Goal: Register for event/course

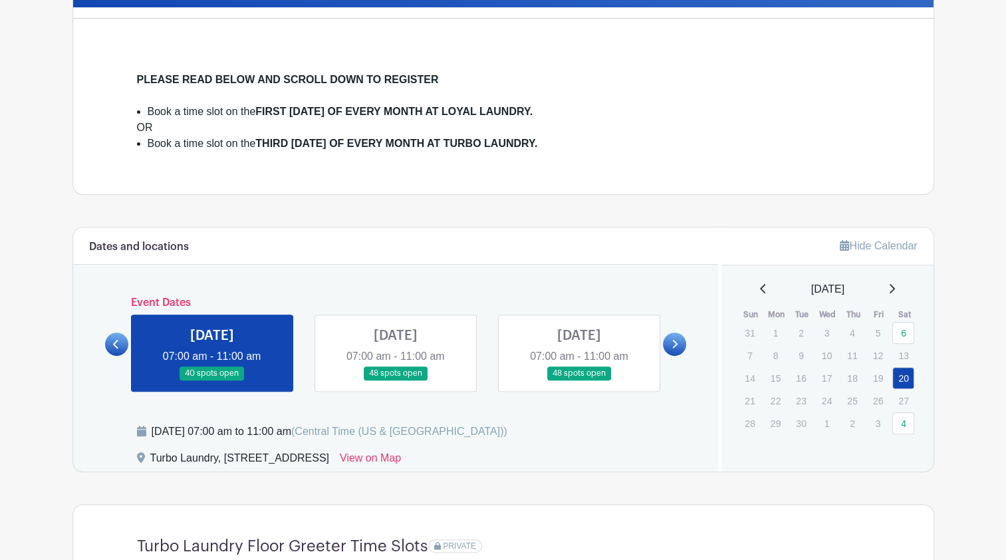
scroll to position [340, 0]
click at [212, 380] on link at bounding box center [212, 380] width 0 height 0
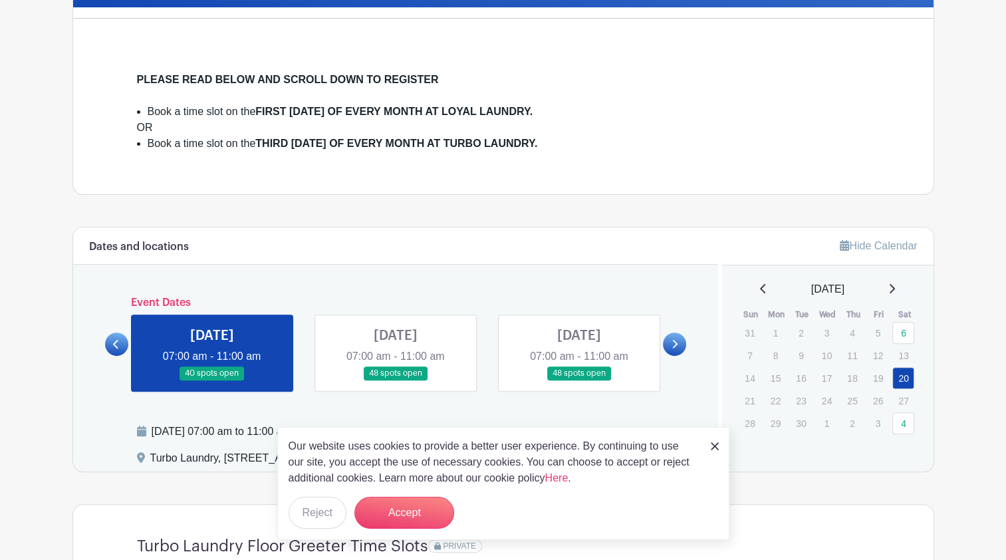
click at [718, 443] on img at bounding box center [715, 446] width 8 height 8
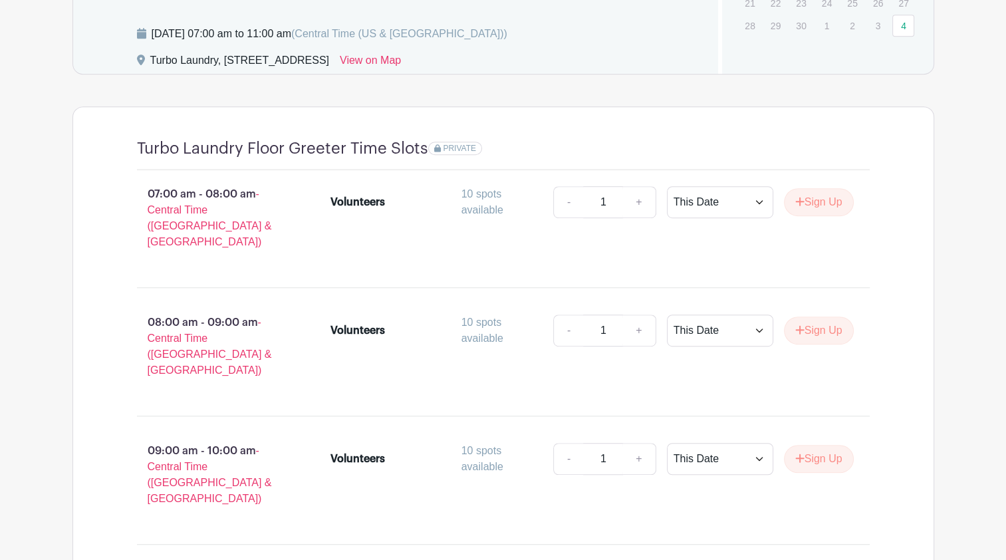
scroll to position [738, 0]
click at [814, 317] on button "Sign Up" at bounding box center [819, 330] width 70 height 28
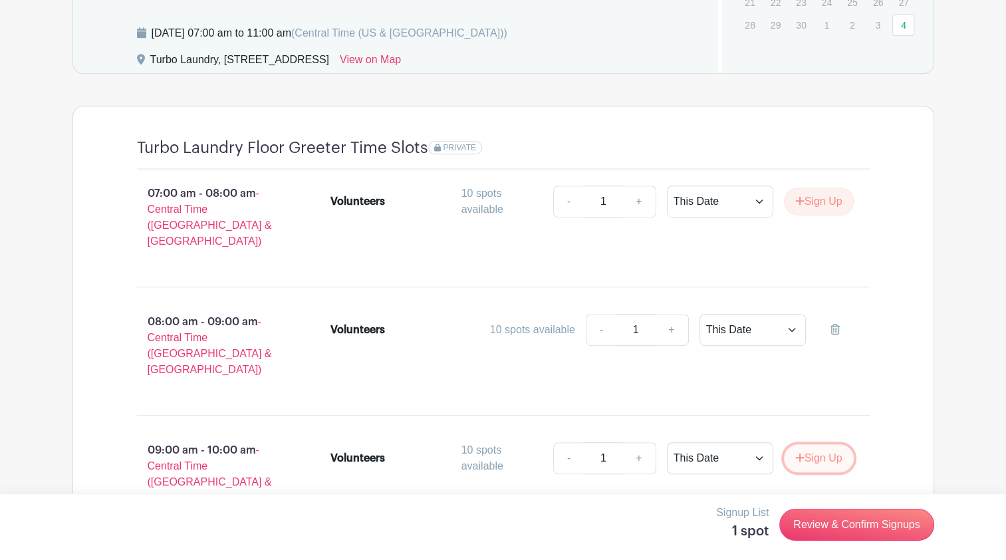
click at [810, 444] on button "Sign Up" at bounding box center [819, 458] width 70 height 28
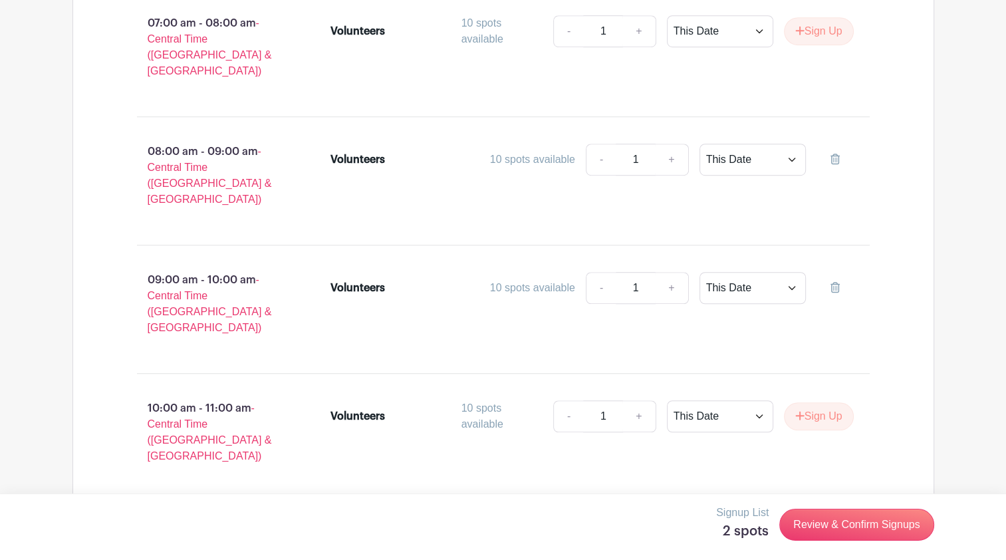
scroll to position [917, 0]
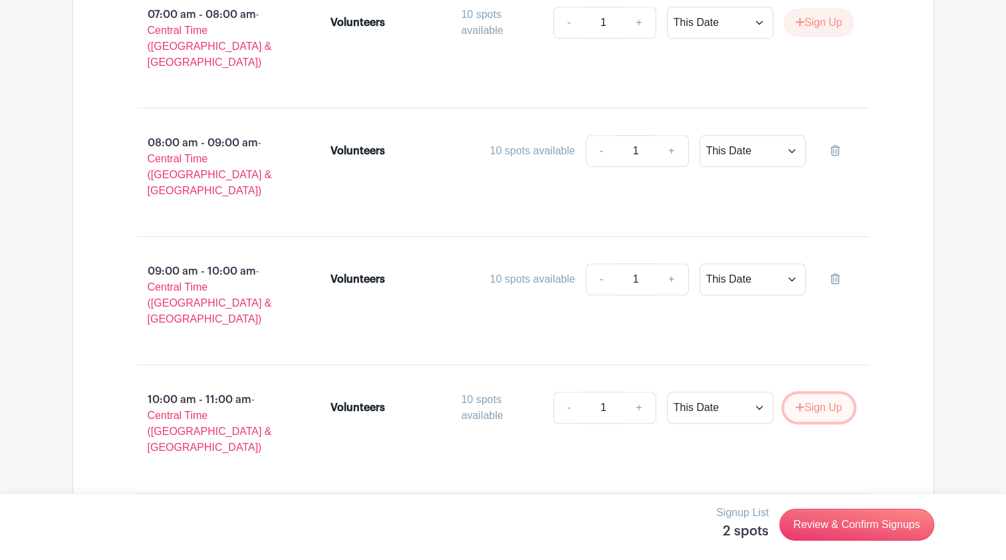
click at [818, 393] on button "Sign Up" at bounding box center [819, 407] width 70 height 28
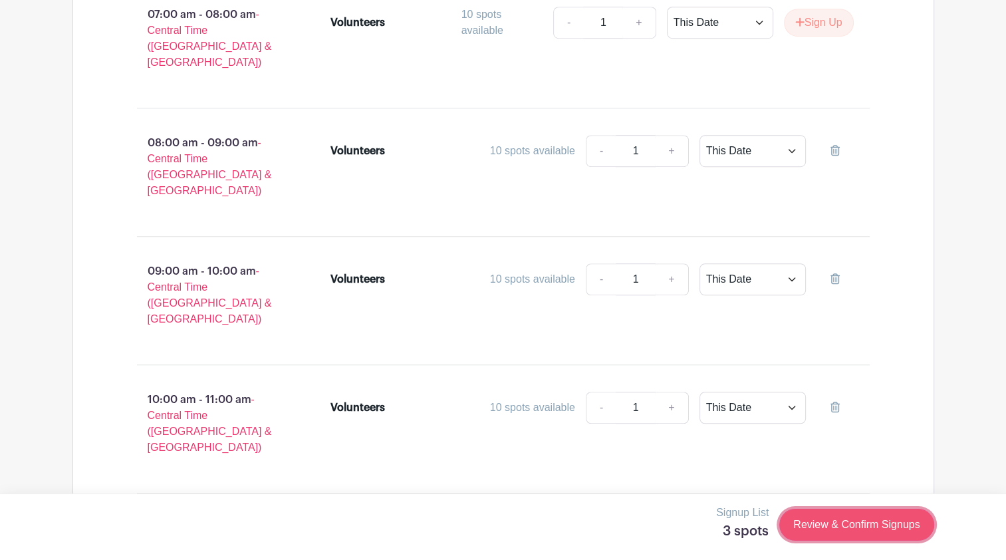
click at [858, 528] on link "Review & Confirm Signups" at bounding box center [856, 524] width 154 height 32
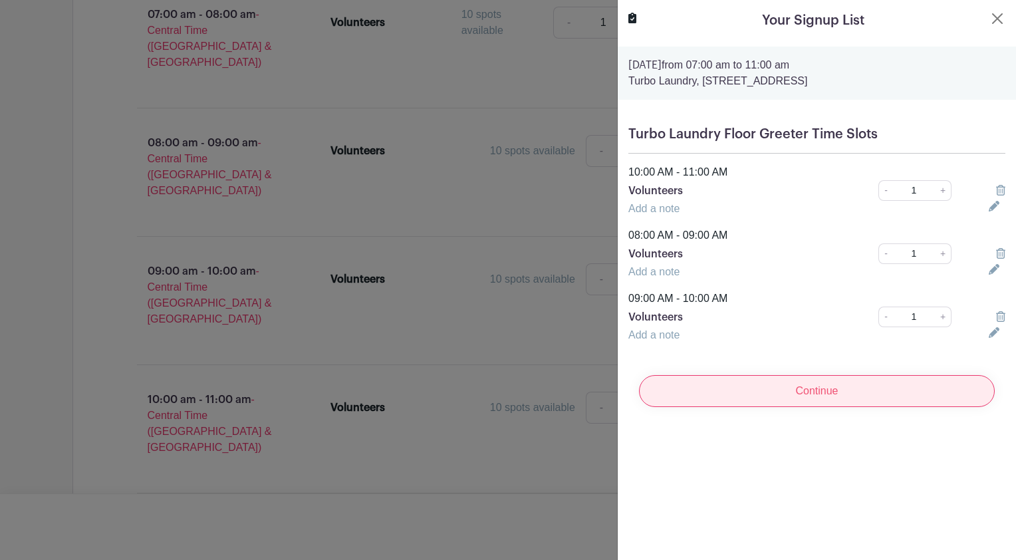
click at [824, 397] on input "Continue" at bounding box center [817, 391] width 356 height 32
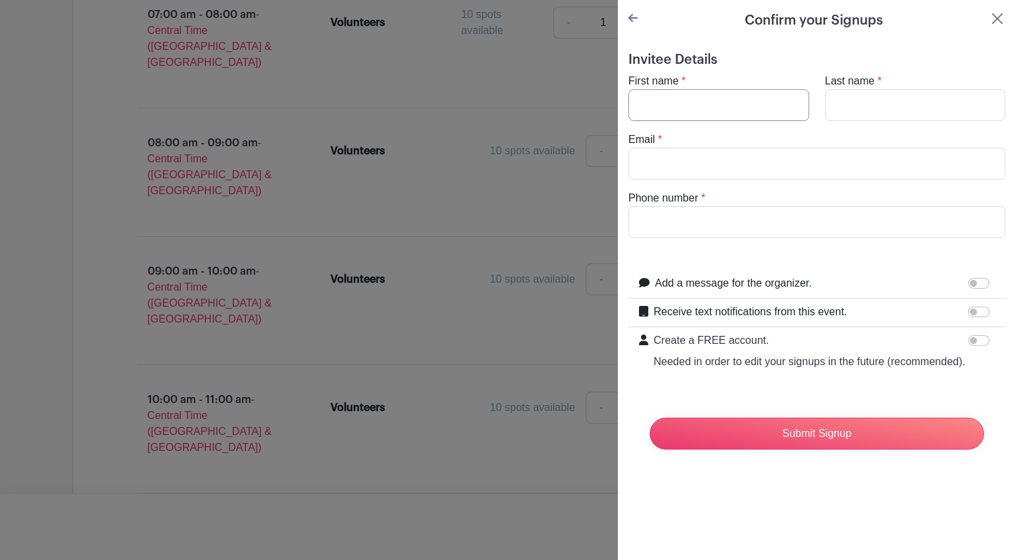
click at [754, 102] on input "First name" at bounding box center [718, 105] width 181 height 32
type input "[GEOGRAPHIC_DATA]"
type input "[PERSON_NAME]"
type input "s"
type input "l"
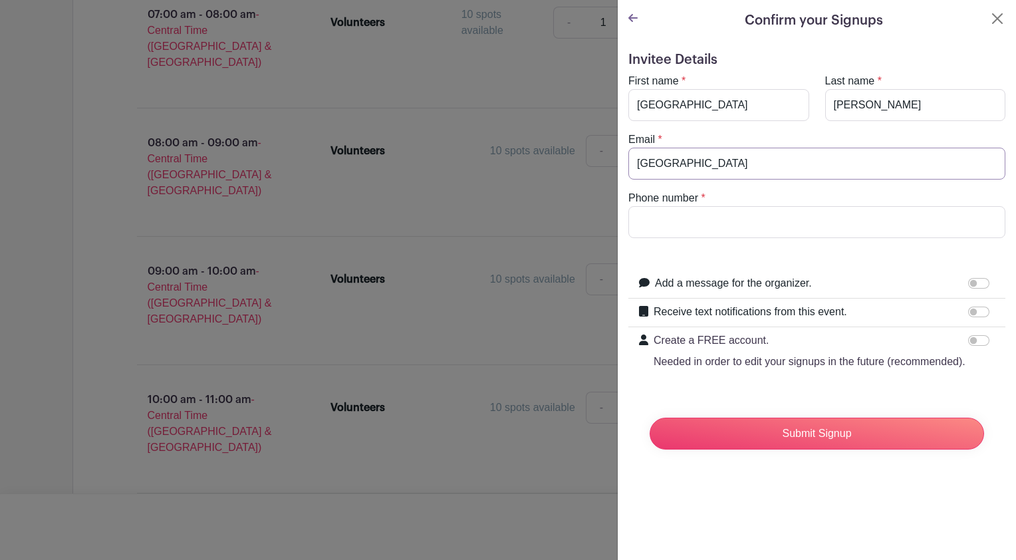
type input "[EMAIL_ADDRESS][DOMAIN_NAME]"
type input "3366710214"
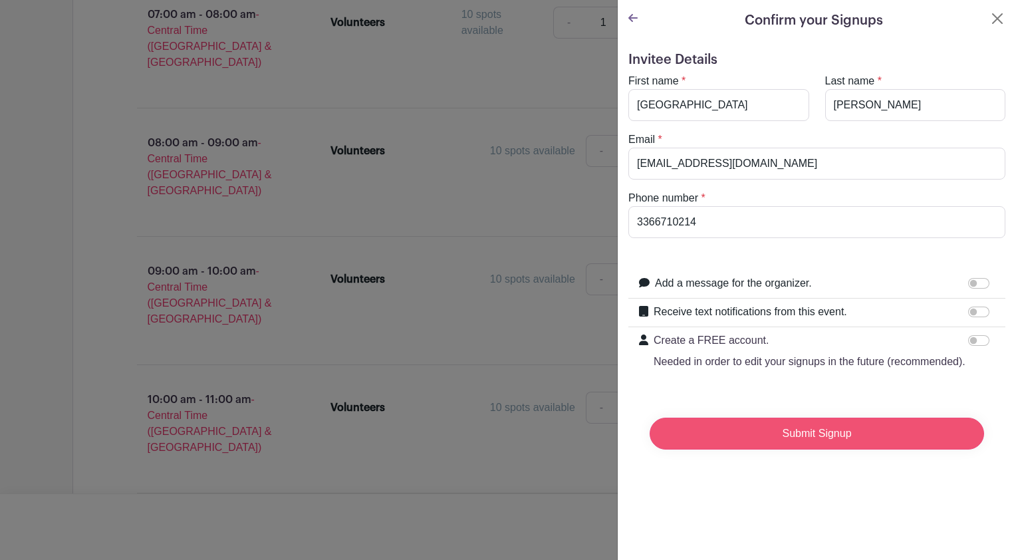
click at [783, 440] on input "Submit Signup" at bounding box center [816, 433] width 334 height 32
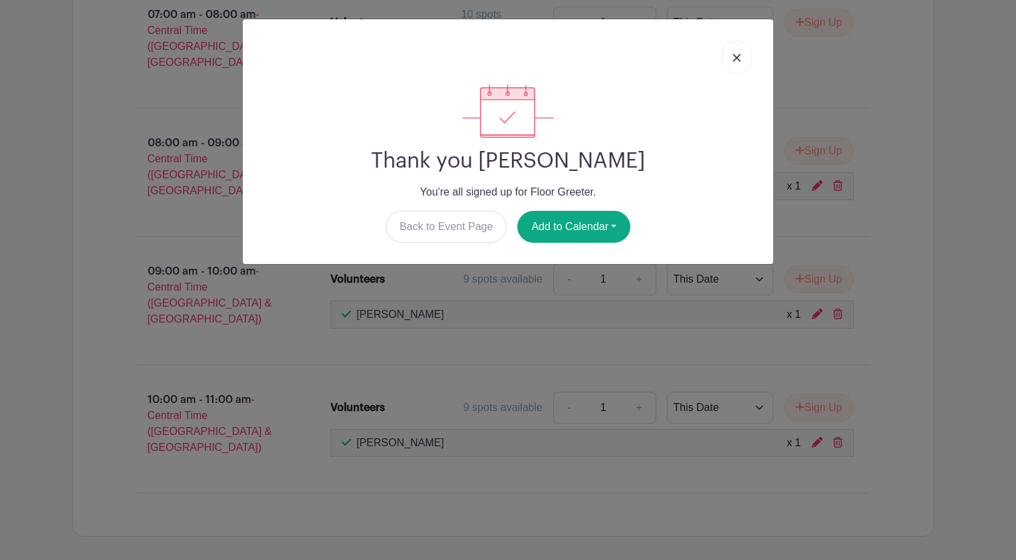
click at [738, 51] on link at bounding box center [736, 57] width 31 height 33
